Goal: Use online tool/utility: Utilize a website feature to perform a specific function

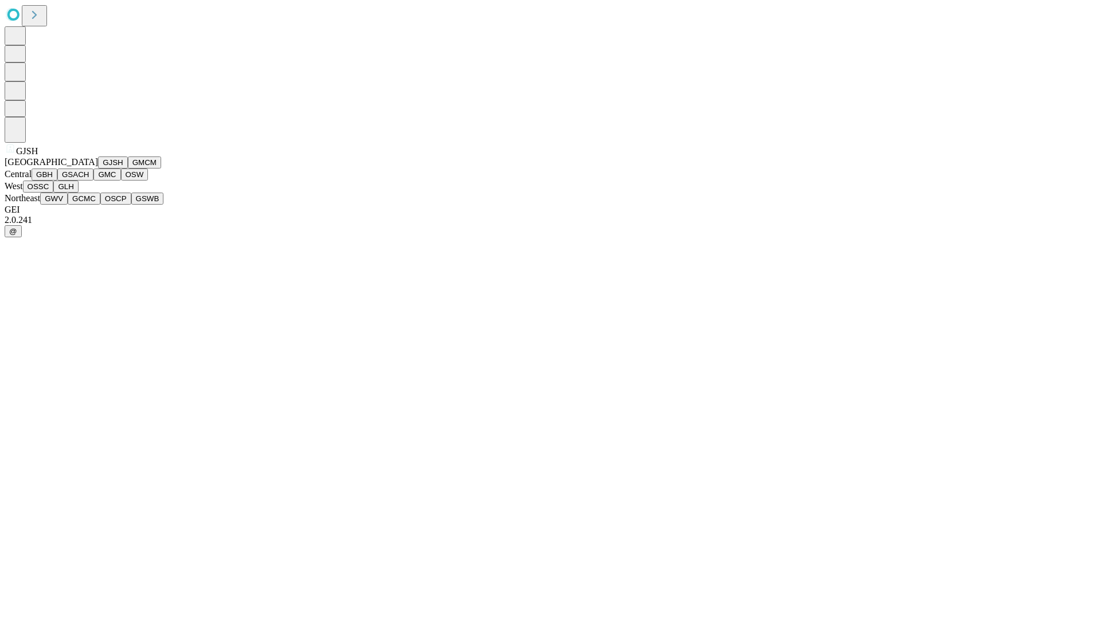
click at [98, 169] on button "GJSH" at bounding box center [113, 163] width 30 height 12
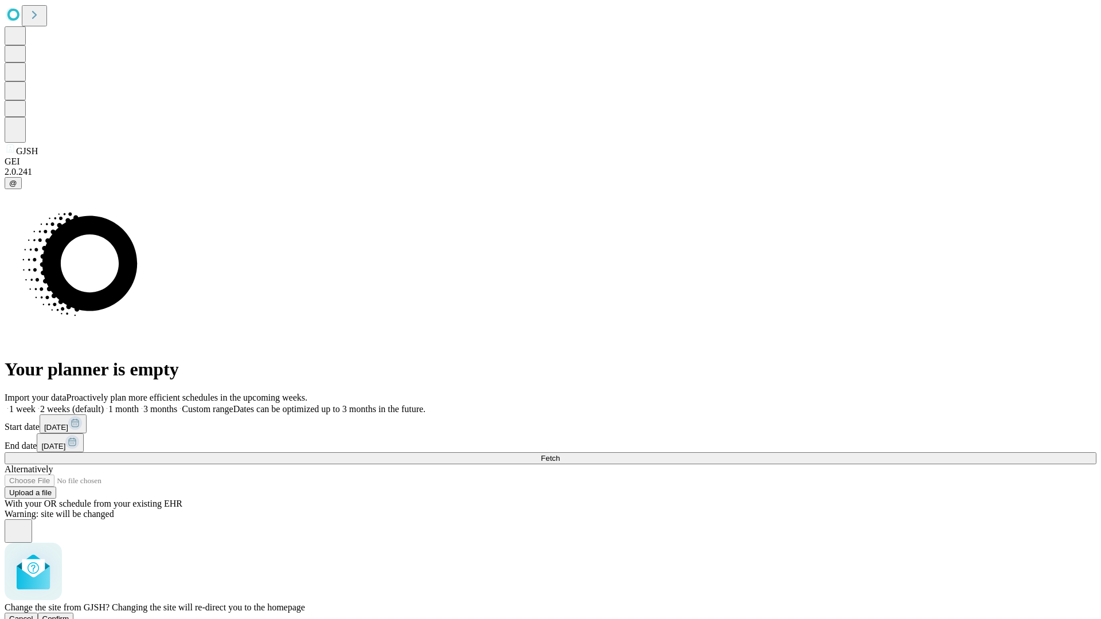
click at [69, 615] on span "Confirm" at bounding box center [55, 619] width 27 height 9
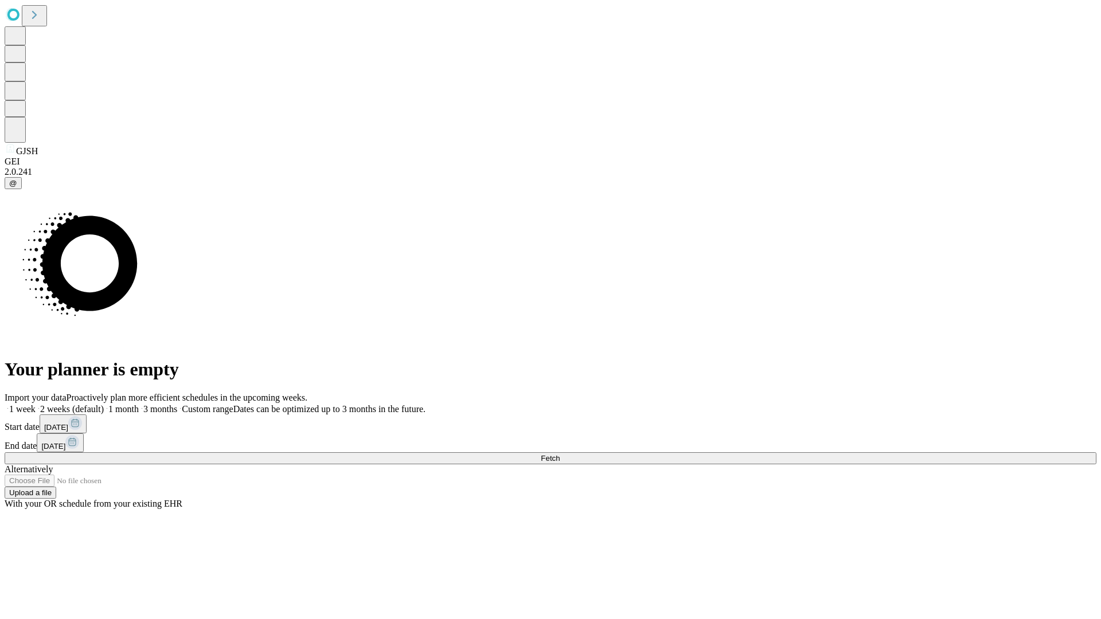
click at [139, 404] on label "1 month" at bounding box center [121, 409] width 35 height 10
click at [560, 454] on span "Fetch" at bounding box center [550, 458] width 19 height 9
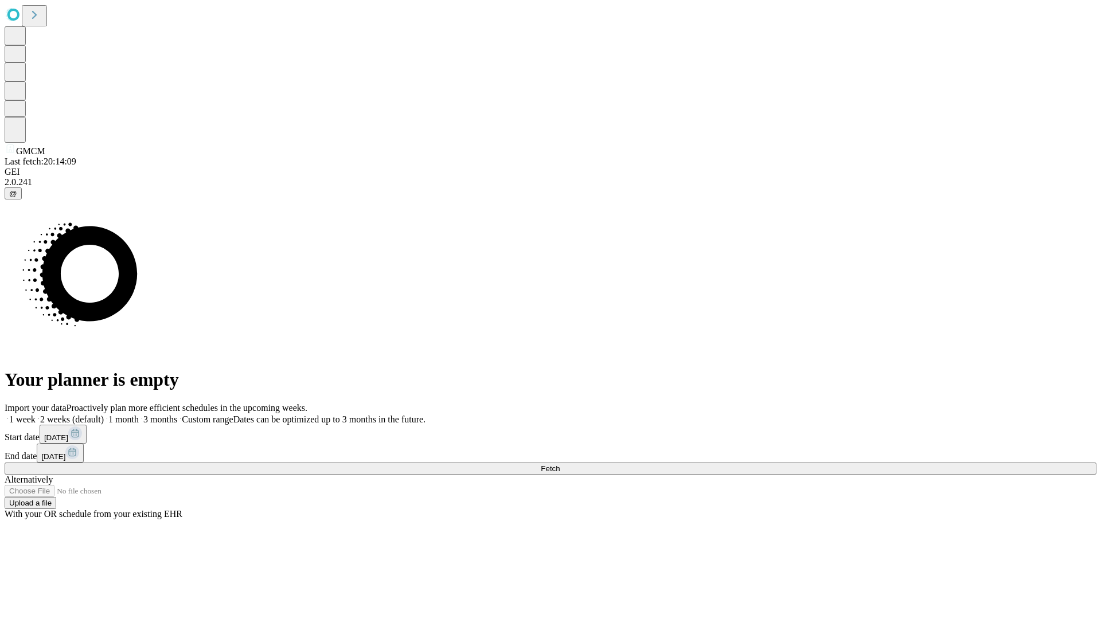
click at [139, 414] on label "1 month" at bounding box center [121, 419] width 35 height 10
click at [560, 464] on span "Fetch" at bounding box center [550, 468] width 19 height 9
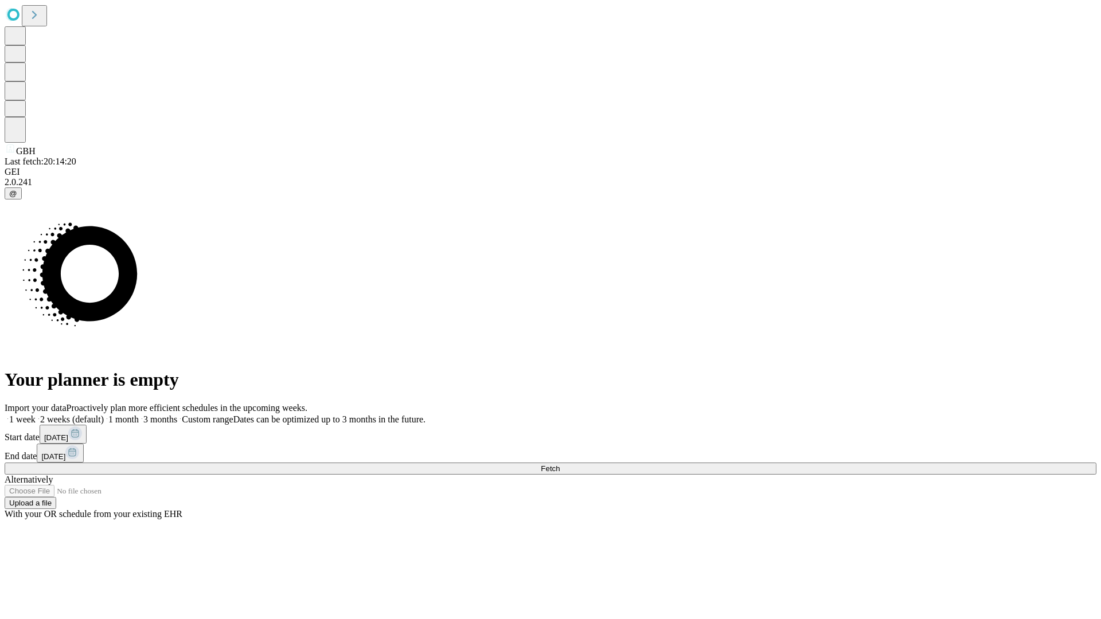
click at [139, 414] on label "1 month" at bounding box center [121, 419] width 35 height 10
click at [560, 464] on span "Fetch" at bounding box center [550, 468] width 19 height 9
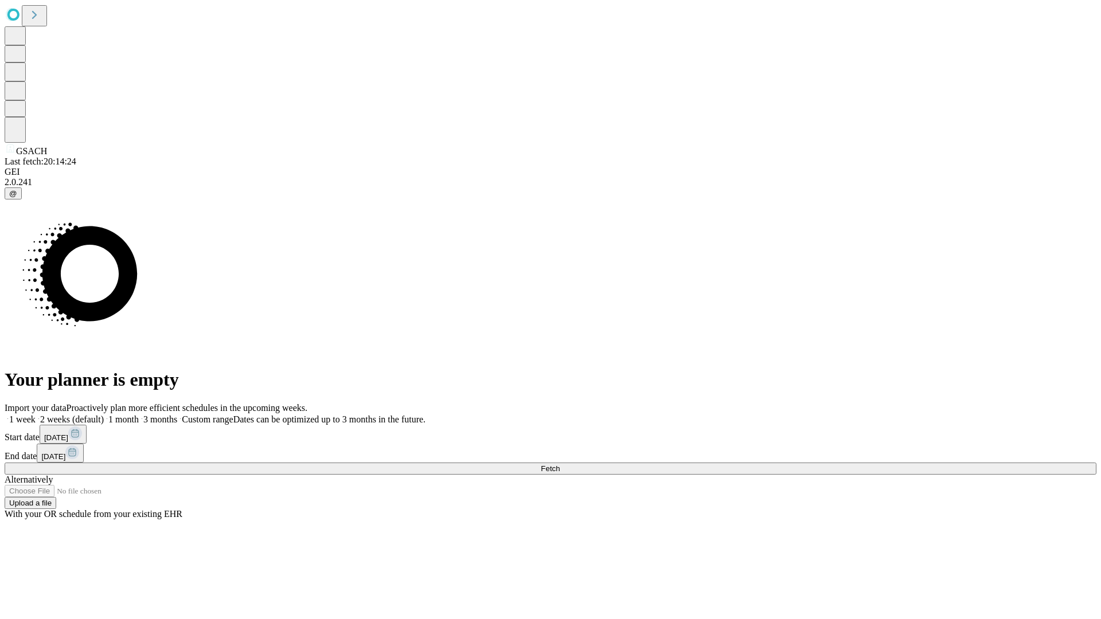
click at [139, 414] on label "1 month" at bounding box center [121, 419] width 35 height 10
click at [560, 464] on span "Fetch" at bounding box center [550, 468] width 19 height 9
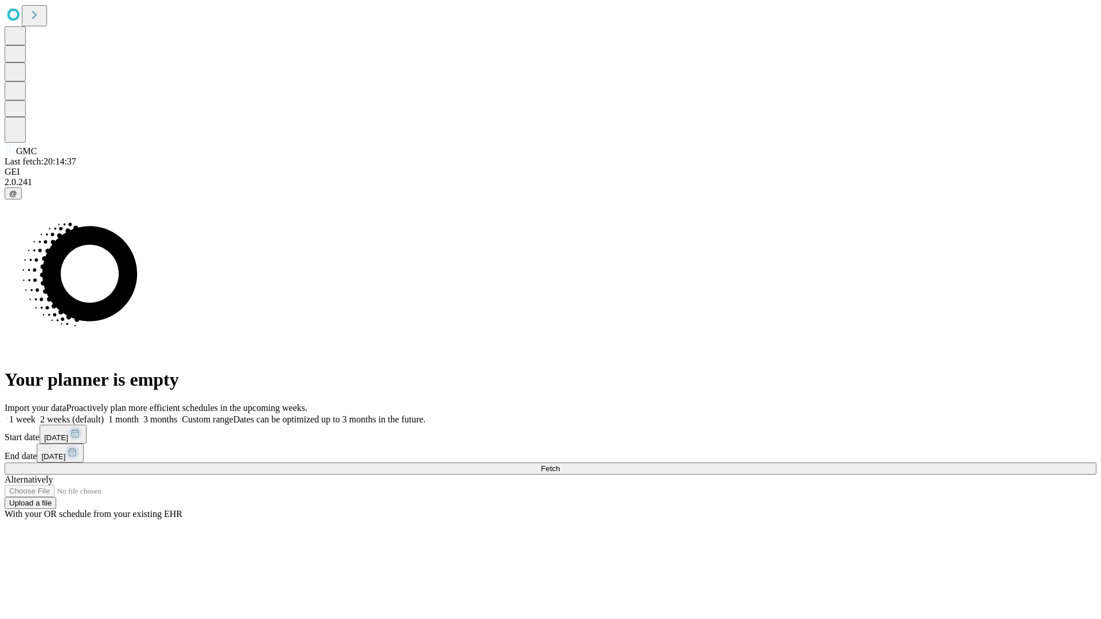
click at [139, 414] on label "1 month" at bounding box center [121, 419] width 35 height 10
click at [560, 464] on span "Fetch" at bounding box center [550, 468] width 19 height 9
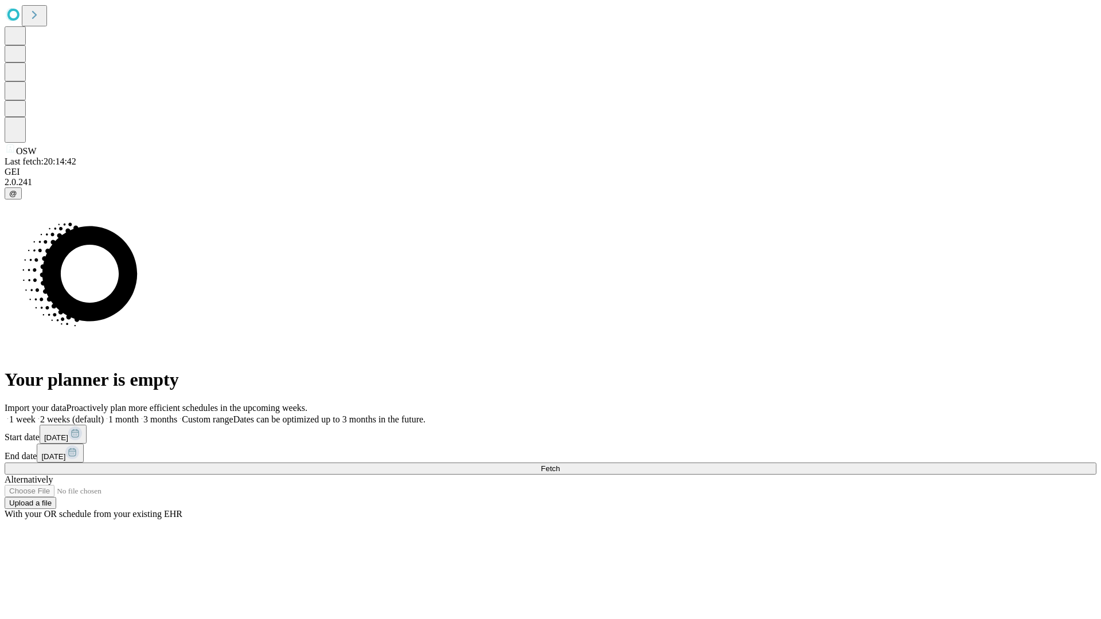
click at [139, 414] on label "1 month" at bounding box center [121, 419] width 35 height 10
click at [560, 464] on span "Fetch" at bounding box center [550, 468] width 19 height 9
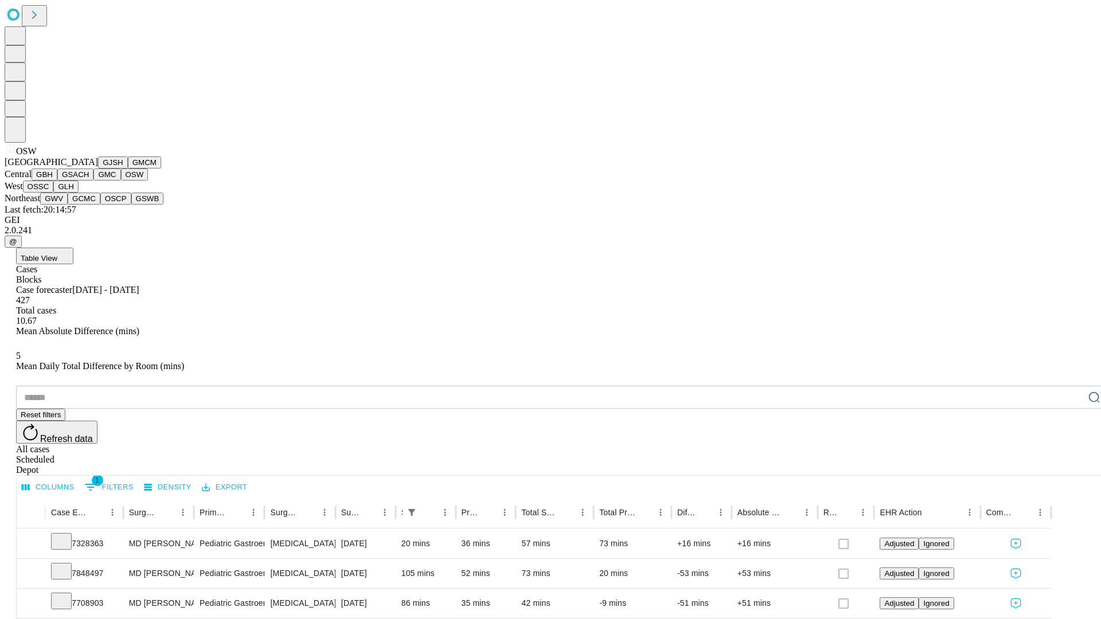
click at [54, 193] on button "OSSC" at bounding box center [38, 187] width 31 height 12
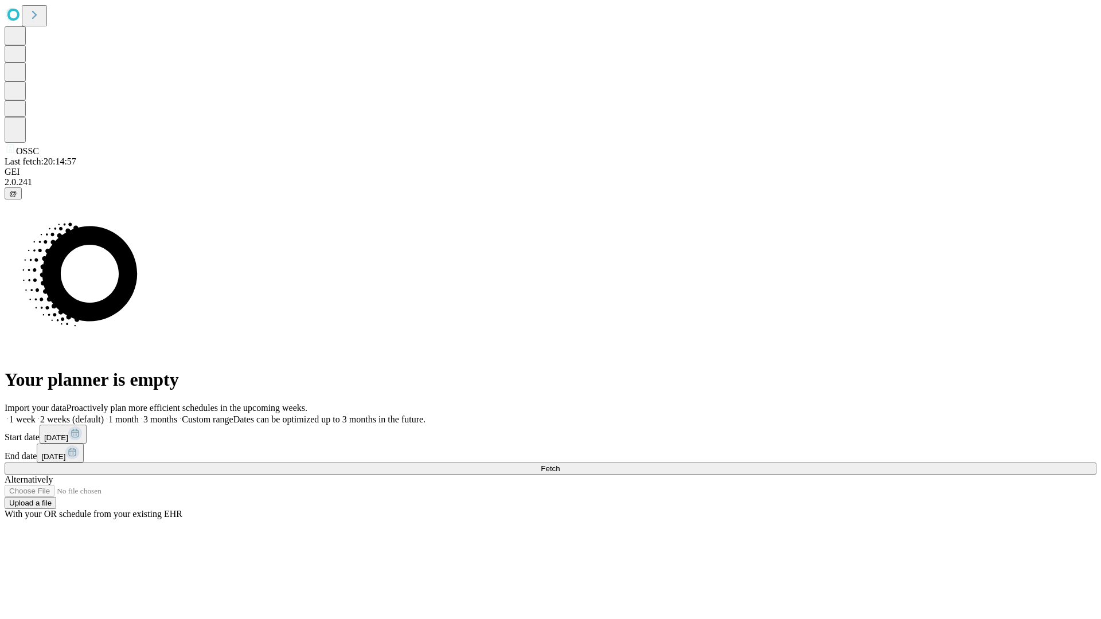
click at [139, 414] on label "1 month" at bounding box center [121, 419] width 35 height 10
click at [560, 464] on span "Fetch" at bounding box center [550, 468] width 19 height 9
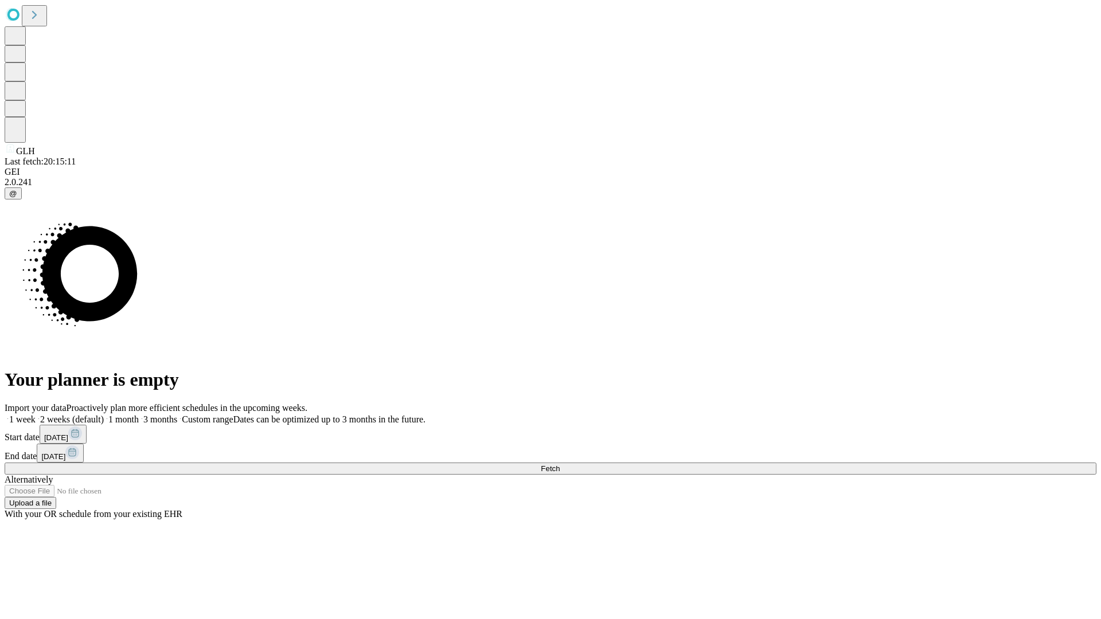
click at [139, 414] on label "1 month" at bounding box center [121, 419] width 35 height 10
click at [560, 464] on span "Fetch" at bounding box center [550, 468] width 19 height 9
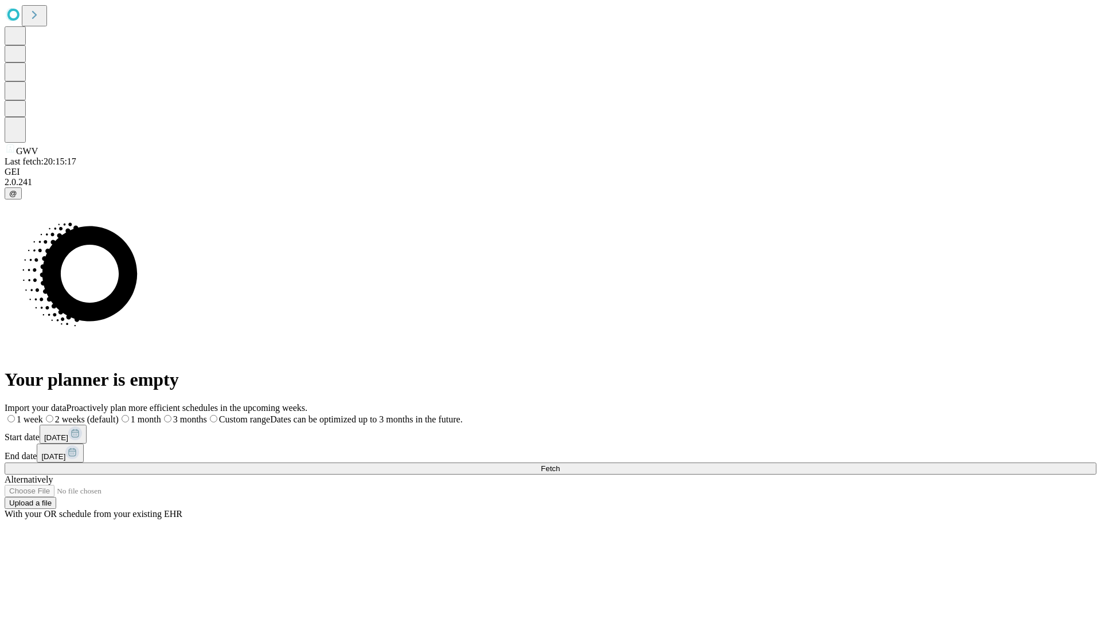
click at [161, 414] on label "1 month" at bounding box center [140, 419] width 42 height 10
click at [560, 464] on span "Fetch" at bounding box center [550, 468] width 19 height 9
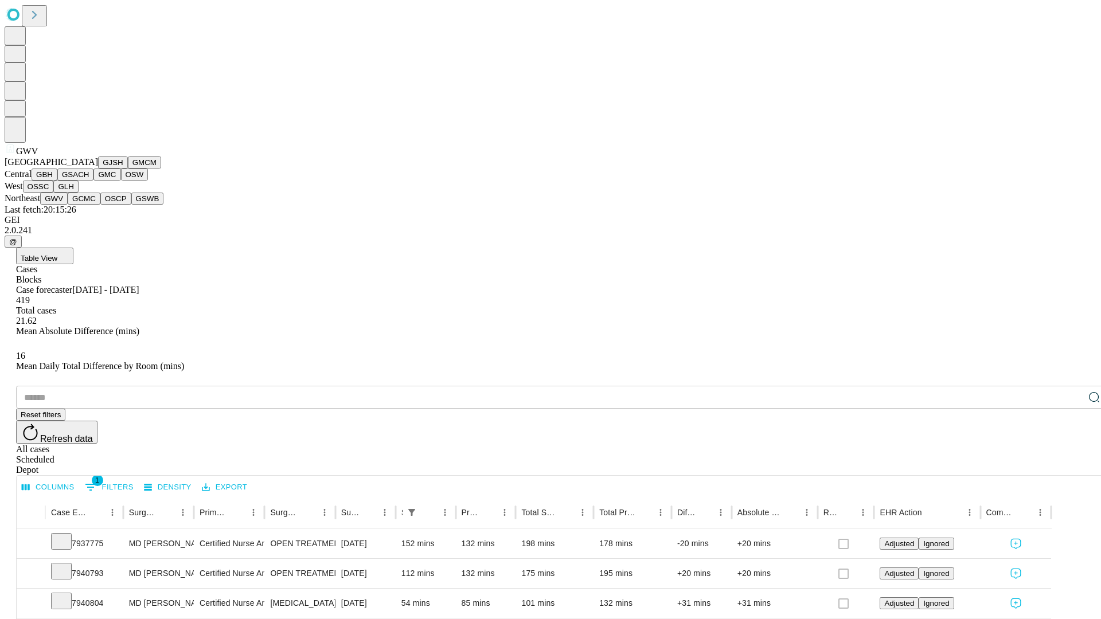
click at [89, 205] on button "GCMC" at bounding box center [84, 199] width 33 height 12
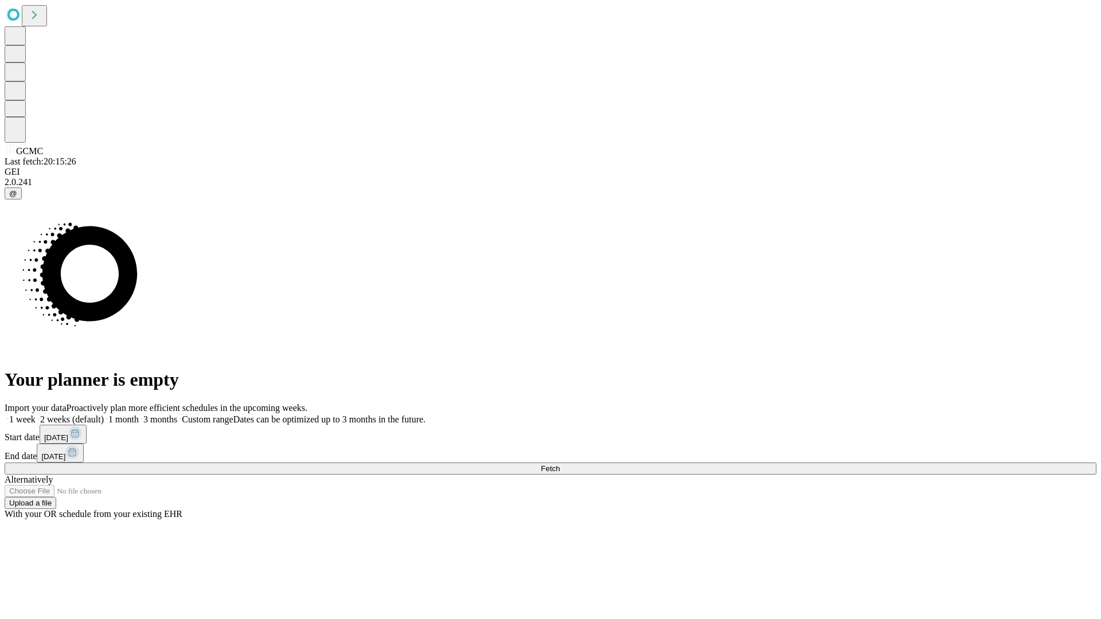
click at [139, 414] on label "1 month" at bounding box center [121, 419] width 35 height 10
click at [560, 464] on span "Fetch" at bounding box center [550, 468] width 19 height 9
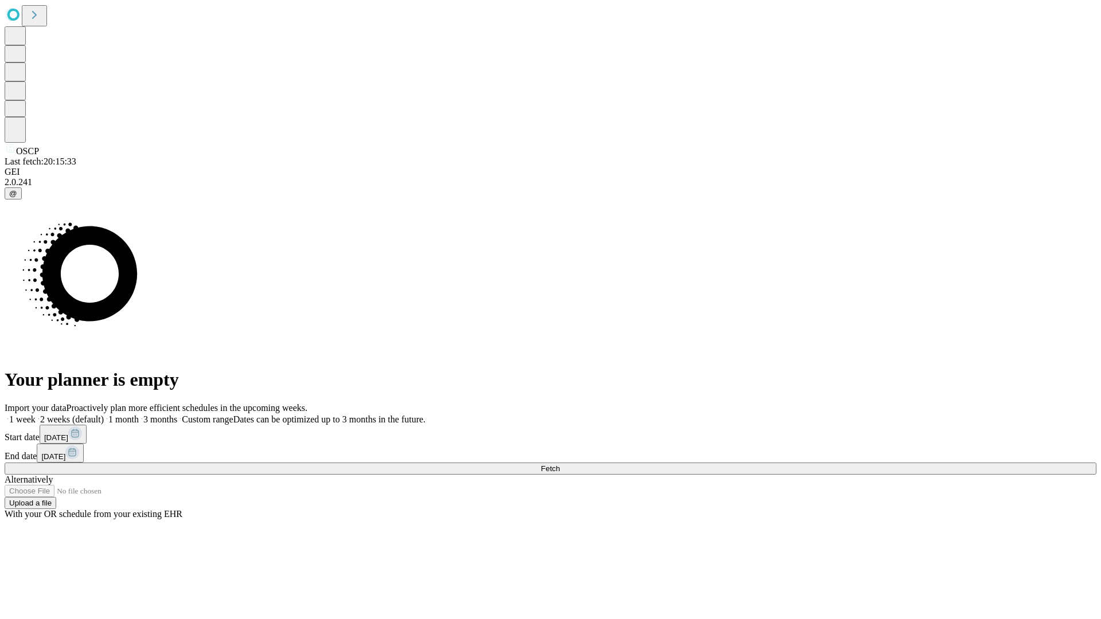
click at [139, 414] on label "1 month" at bounding box center [121, 419] width 35 height 10
click at [560, 464] on span "Fetch" at bounding box center [550, 468] width 19 height 9
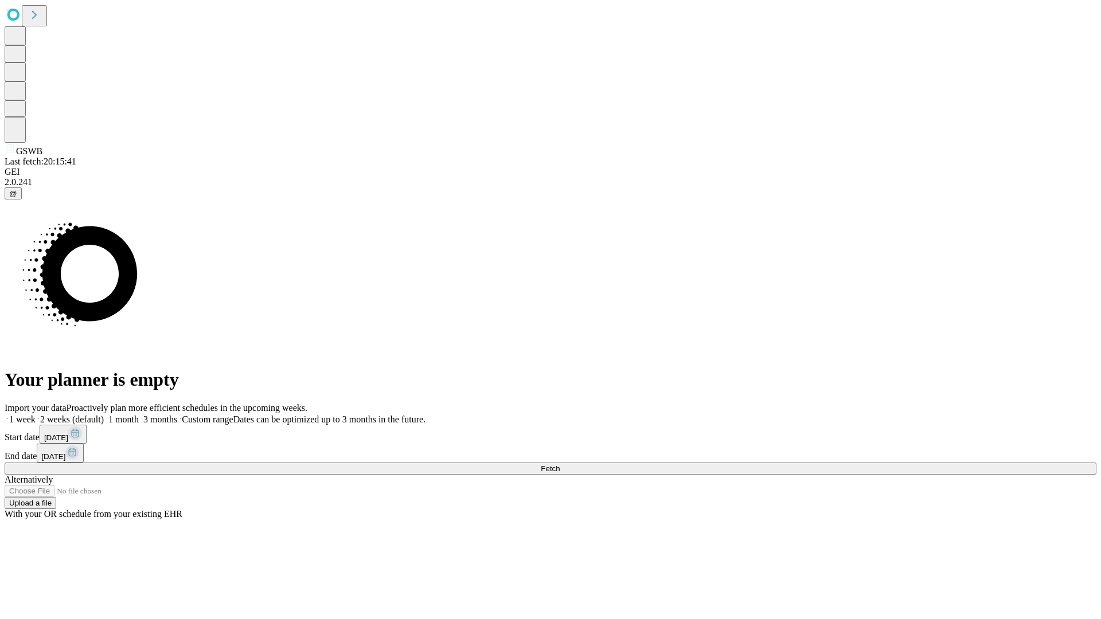
click at [139, 414] on label "1 month" at bounding box center [121, 419] width 35 height 10
click at [560, 464] on span "Fetch" at bounding box center [550, 468] width 19 height 9
